Goal: Task Accomplishment & Management: Manage account settings

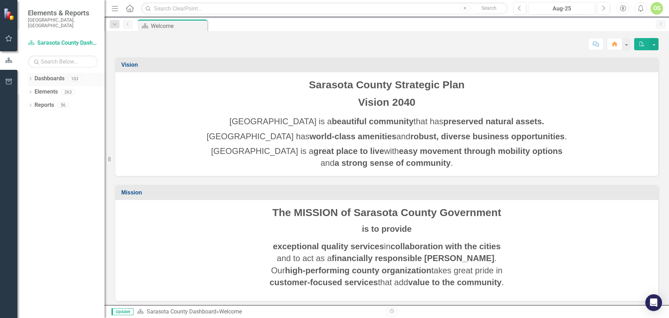
click at [32, 77] on icon "Dropdown" at bounding box center [30, 79] width 5 height 4
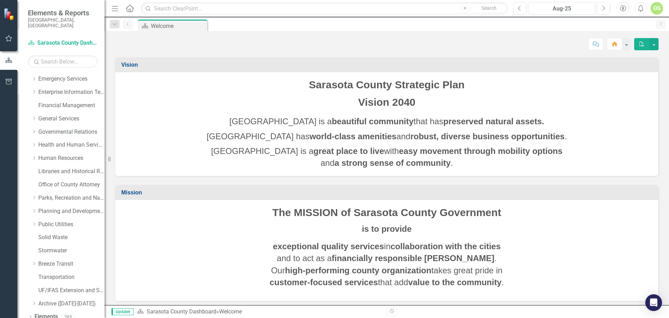
scroll to position [105, 0]
click at [52, 221] on link "Solid Waste" at bounding box center [71, 225] width 66 height 8
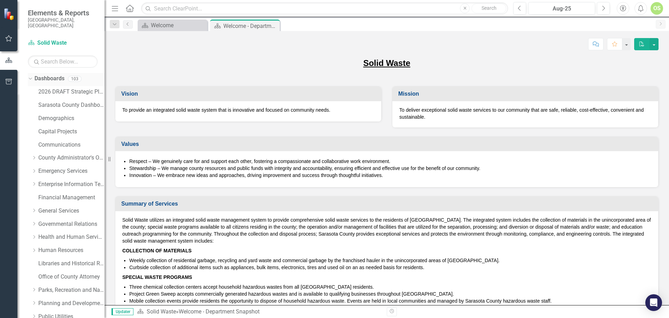
click at [31, 76] on icon "Dropdown" at bounding box center [30, 78] width 4 height 5
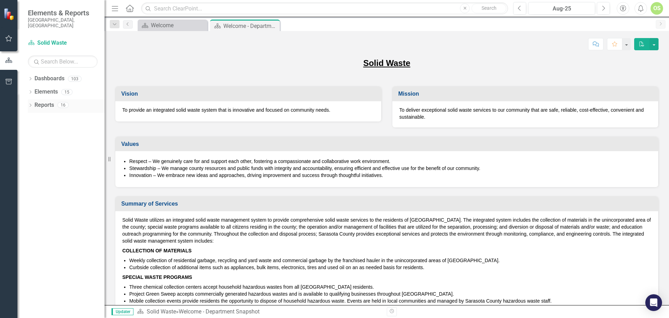
click at [30, 104] on icon "Dropdown" at bounding box center [30, 106] width 5 height 4
click at [34, 193] on icon at bounding box center [34, 194] width 2 height 3
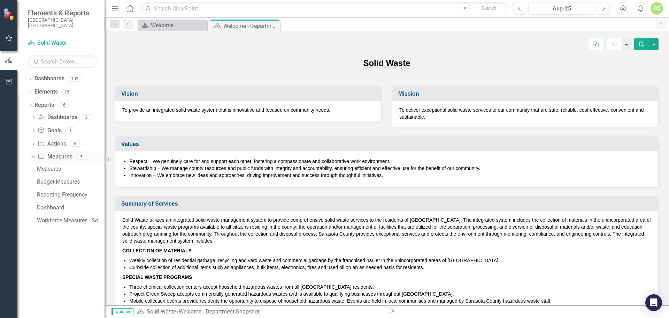
click at [31, 154] on icon "Dropdown" at bounding box center [33, 156] width 4 height 5
click at [34, 142] on icon "Dropdown" at bounding box center [33, 144] width 5 height 4
click at [34, 141] on icon "Dropdown" at bounding box center [33, 143] width 4 height 5
click at [30, 102] on icon "Dropdown" at bounding box center [30, 104] width 4 height 5
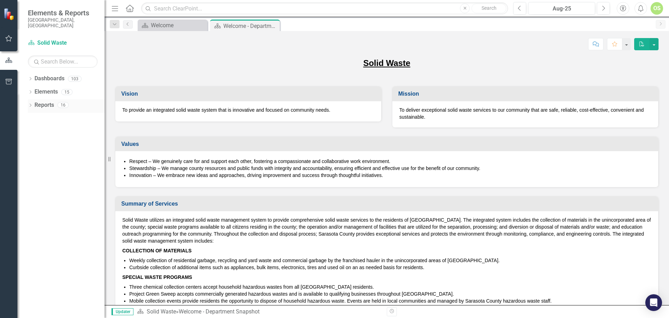
click at [30, 104] on icon "Dropdown" at bounding box center [30, 106] width 5 height 4
click at [33, 115] on div "Dropdown" at bounding box center [33, 118] width 5 height 6
click at [33, 114] on icon "Dropdown" at bounding box center [33, 116] width 4 height 5
click at [33, 142] on icon "Dropdown" at bounding box center [33, 144] width 5 height 4
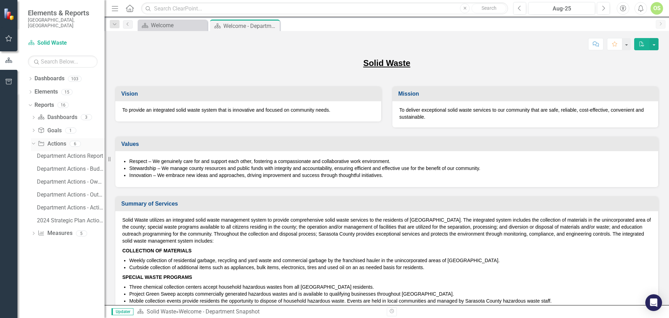
click at [33, 141] on icon "Dropdown" at bounding box center [33, 143] width 4 height 5
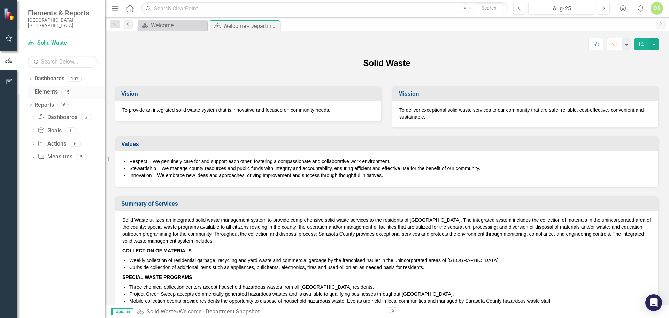
click at [29, 91] on icon "Dropdown" at bounding box center [30, 93] width 5 height 4
click at [34, 130] on icon at bounding box center [34, 131] width 2 height 3
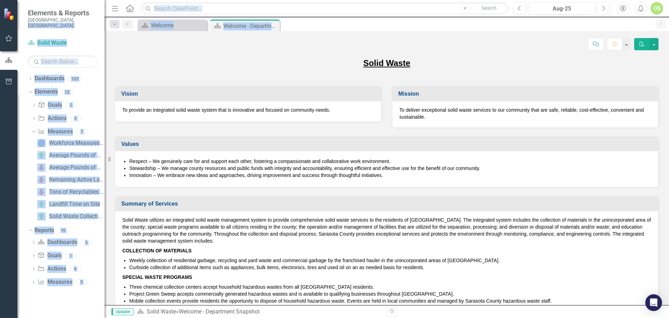
drag, startPoint x: 104, startPoint y: 28, endPoint x: 115, endPoint y: 32, distance: 11.4
click at [115, 32] on div "Elements & Reports [GEOGRAPHIC_DATA], [GEOGRAPHIC_DATA] Dashboard Solid Waste S…" at bounding box center [334, 159] width 669 height 318
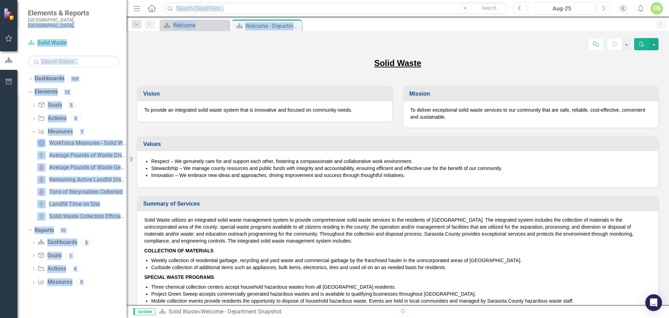
drag, startPoint x: 106, startPoint y: 36, endPoint x: 127, endPoint y: 43, distance: 21.5
click at [127, 43] on div "Resize" at bounding box center [130, 159] width 6 height 318
click at [175, 72] on div "Solid Waste" at bounding box center [398, 67] width 522 height 20
click at [115, 78] on div "Dashboards 103" at bounding box center [81, 79] width 92 height 13
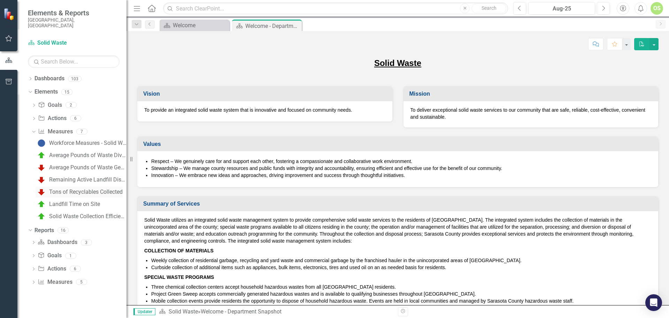
click at [74, 189] on div "Tons of Recyclables Collected" at bounding box center [86, 192] width 74 height 6
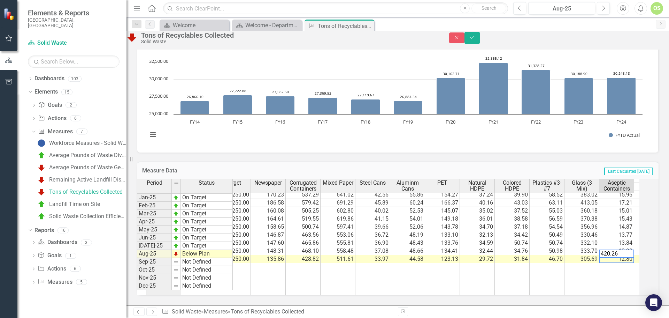
scroll to position [0, 121]
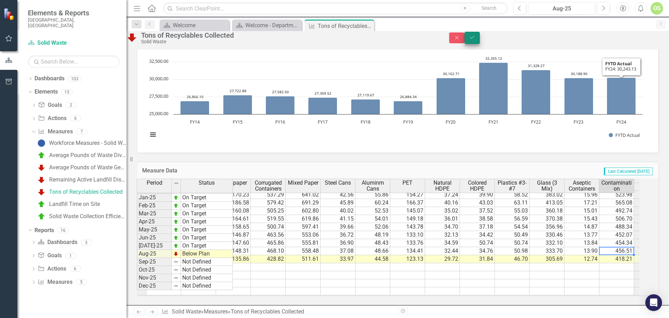
type textarea "456.51"
click at [480, 43] on button "Save" at bounding box center [472, 38] width 15 height 12
